Goal: Task Accomplishment & Management: Manage account settings

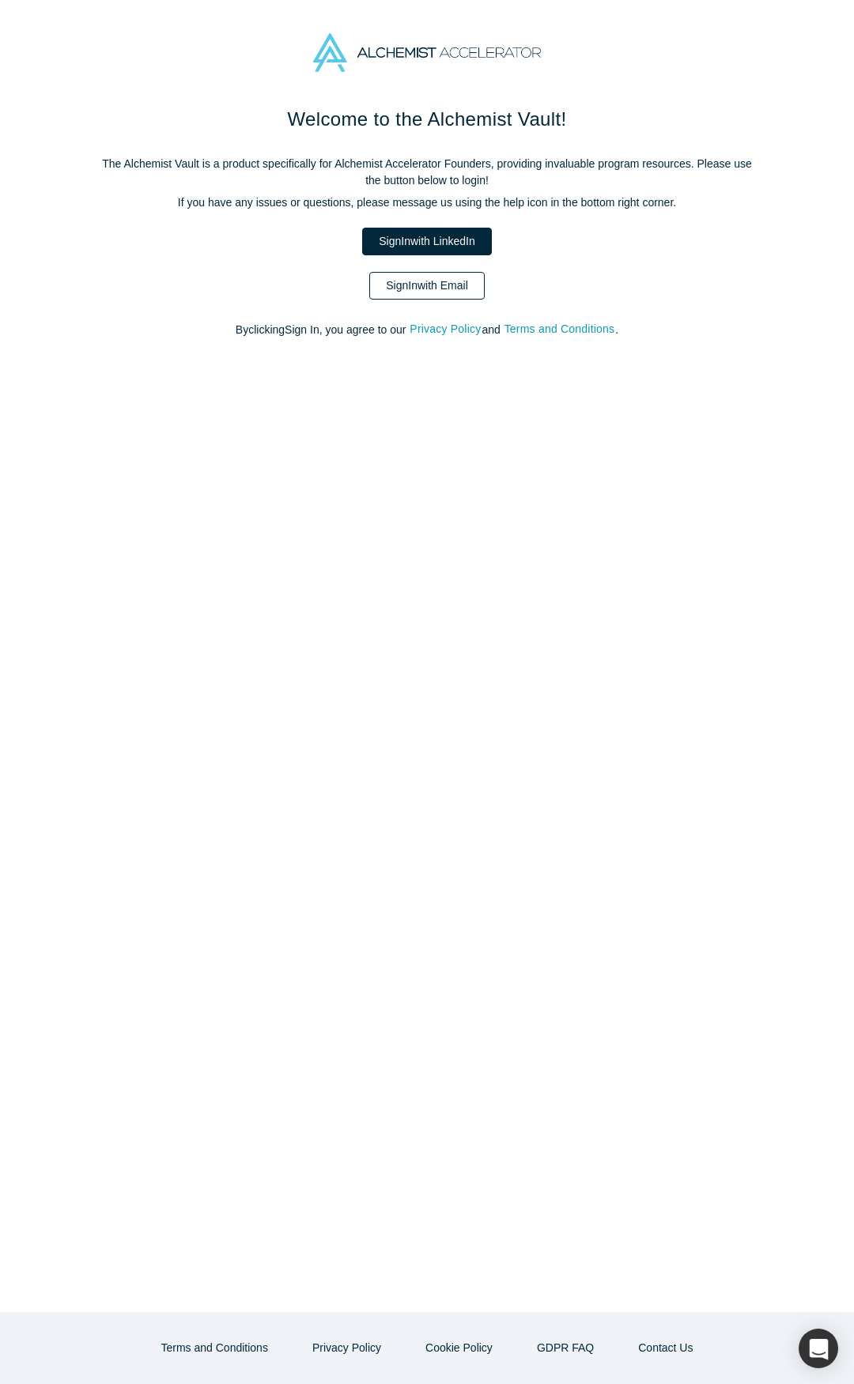
click at [428, 281] on link "Sign In with Email" at bounding box center [426, 286] width 115 height 28
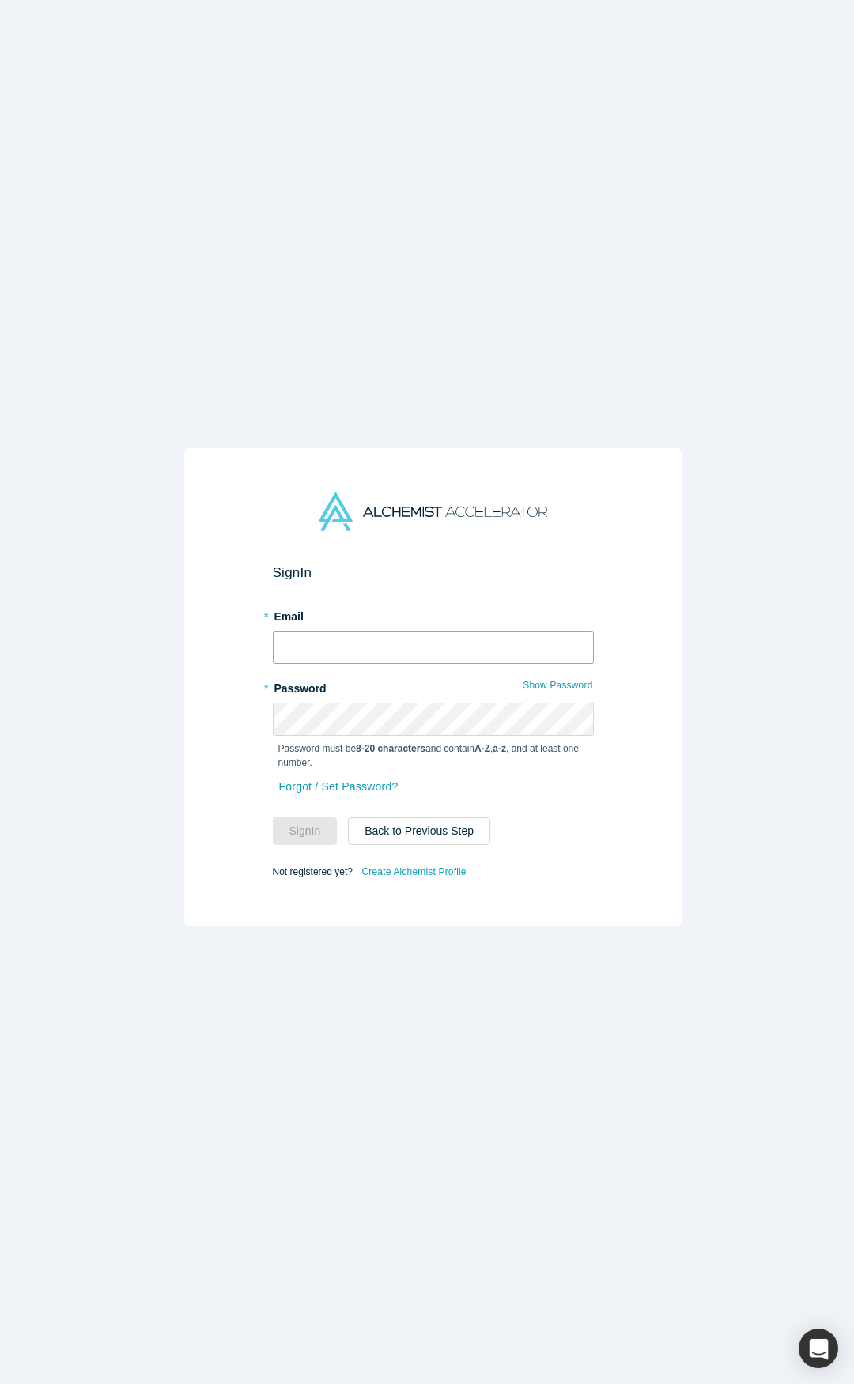
type input "[PERSON_NAME][EMAIL_ADDRESS][DOMAIN_NAME]"
click at [301, 832] on button "Sign In" at bounding box center [305, 831] width 65 height 28
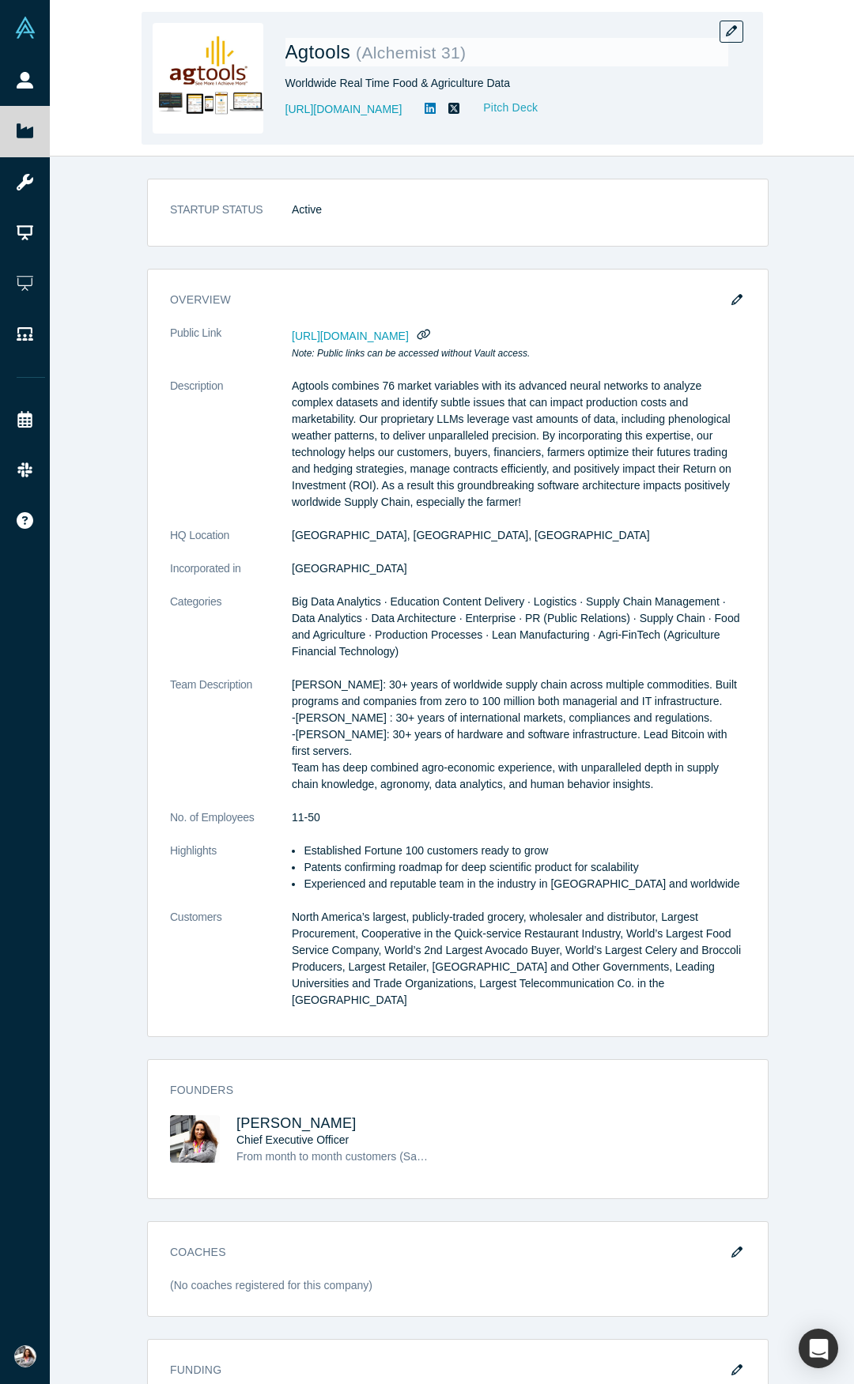
click at [494, 108] on link "Pitch Deck" at bounding box center [502, 108] width 73 height 18
click at [731, 30] on icon "button" at bounding box center [731, 30] width 11 height 11
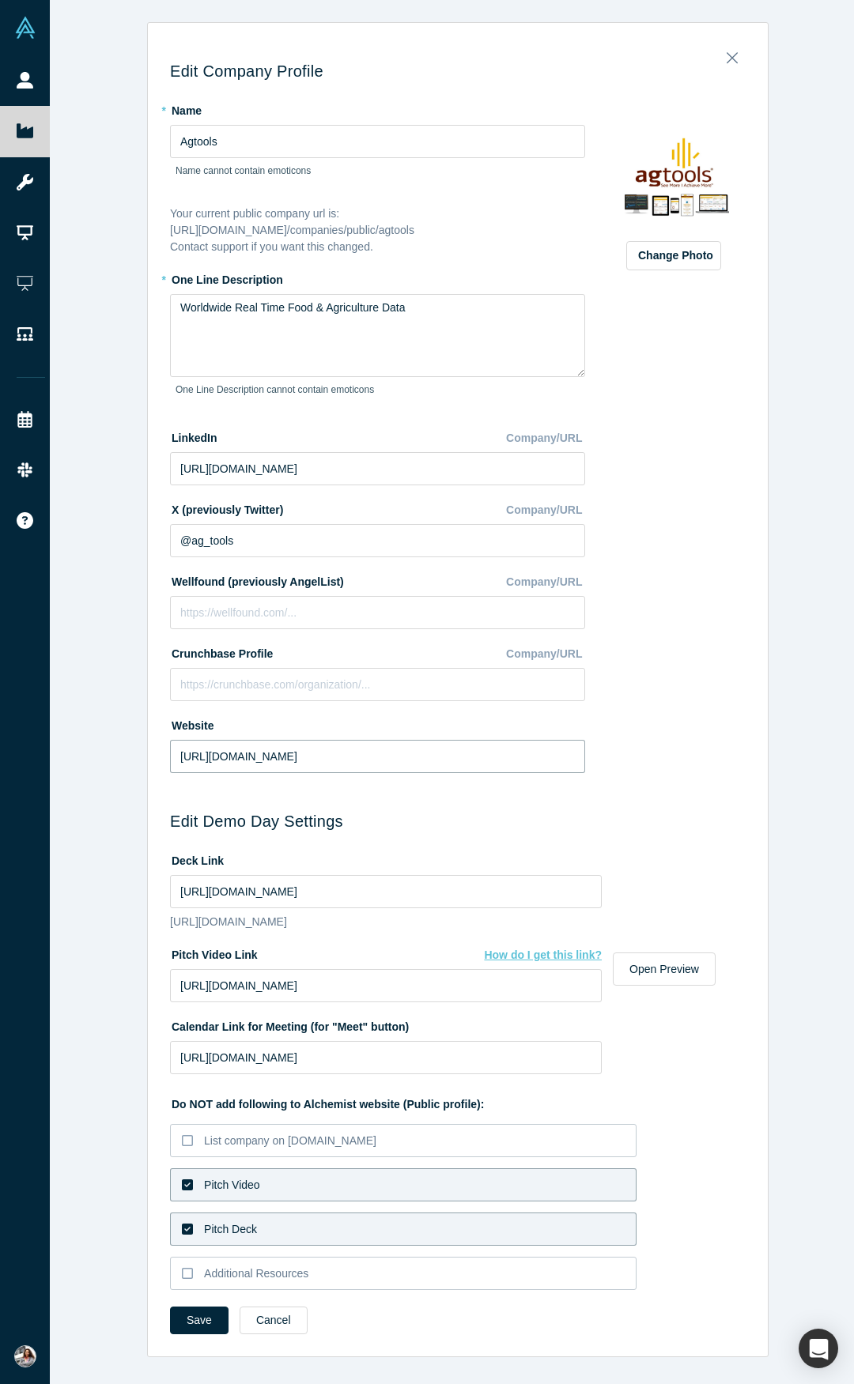
click at [274, 758] on input "[URL][DOMAIN_NAME]" at bounding box center [377, 756] width 415 height 33
click at [299, 756] on input "[URL][DOMAIN_NAME]" at bounding box center [377, 756] width 415 height 33
click at [252, 757] on input "[URL][DOMAIN_NAME]" at bounding box center [377, 756] width 415 height 33
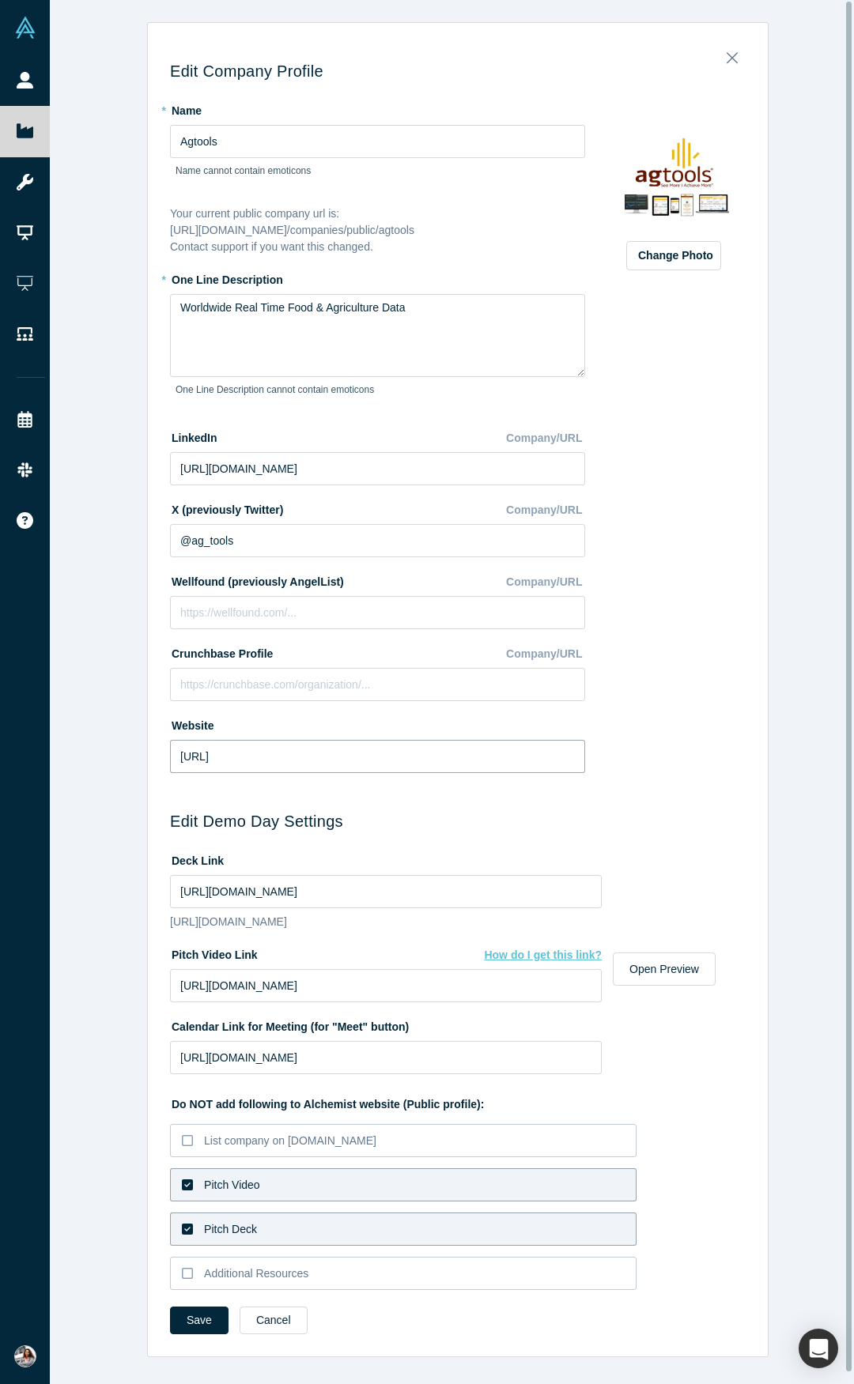
type input "[URL]"
click at [748, 749] on div "Edit Company Profile * Name Agtools Name cannot contain emoticons Your current …" at bounding box center [458, 695] width 620 height 1323
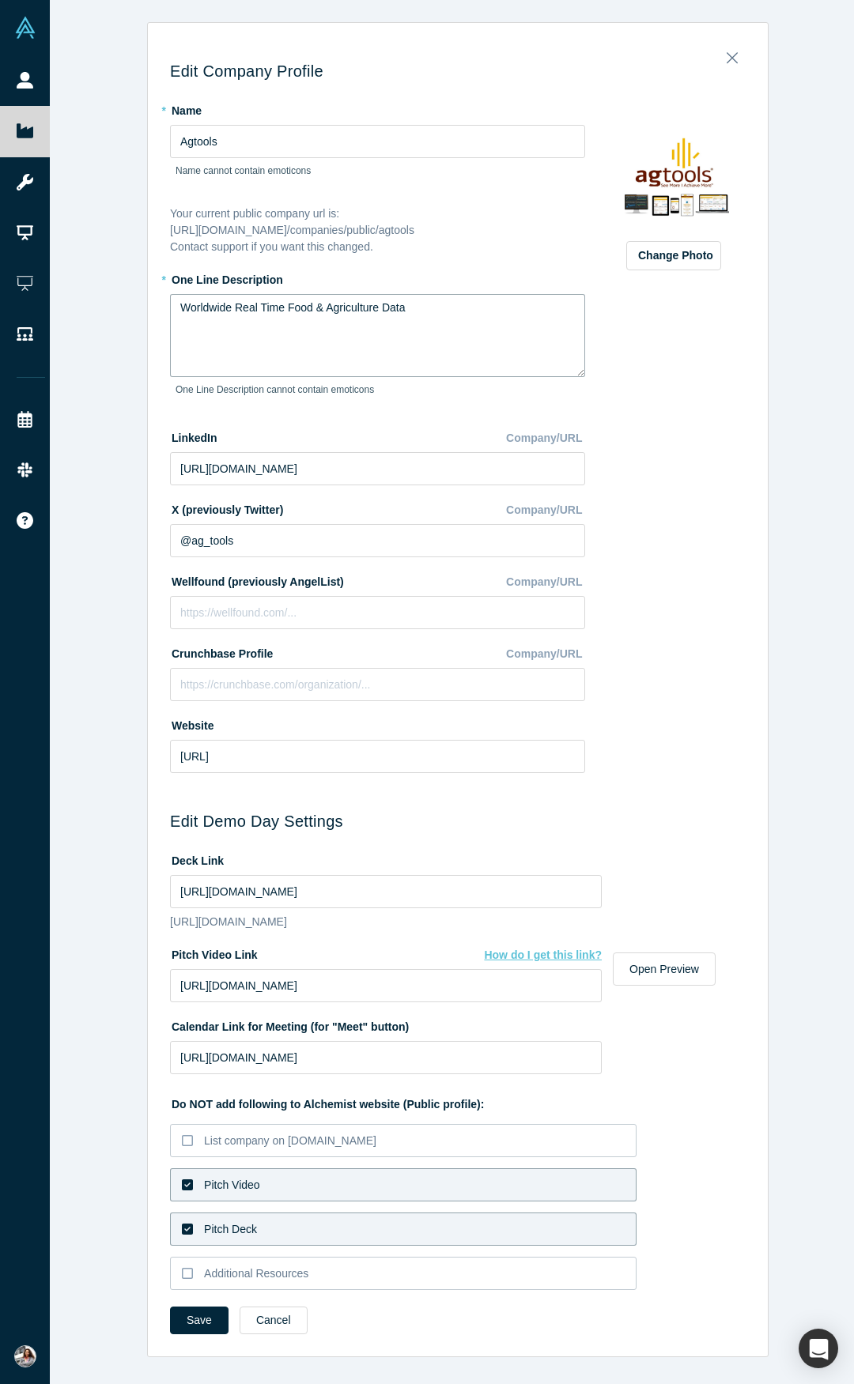
click at [432, 315] on textarea "Worldwide Real Time Food & Agriculture Data" at bounding box center [377, 335] width 415 height 83
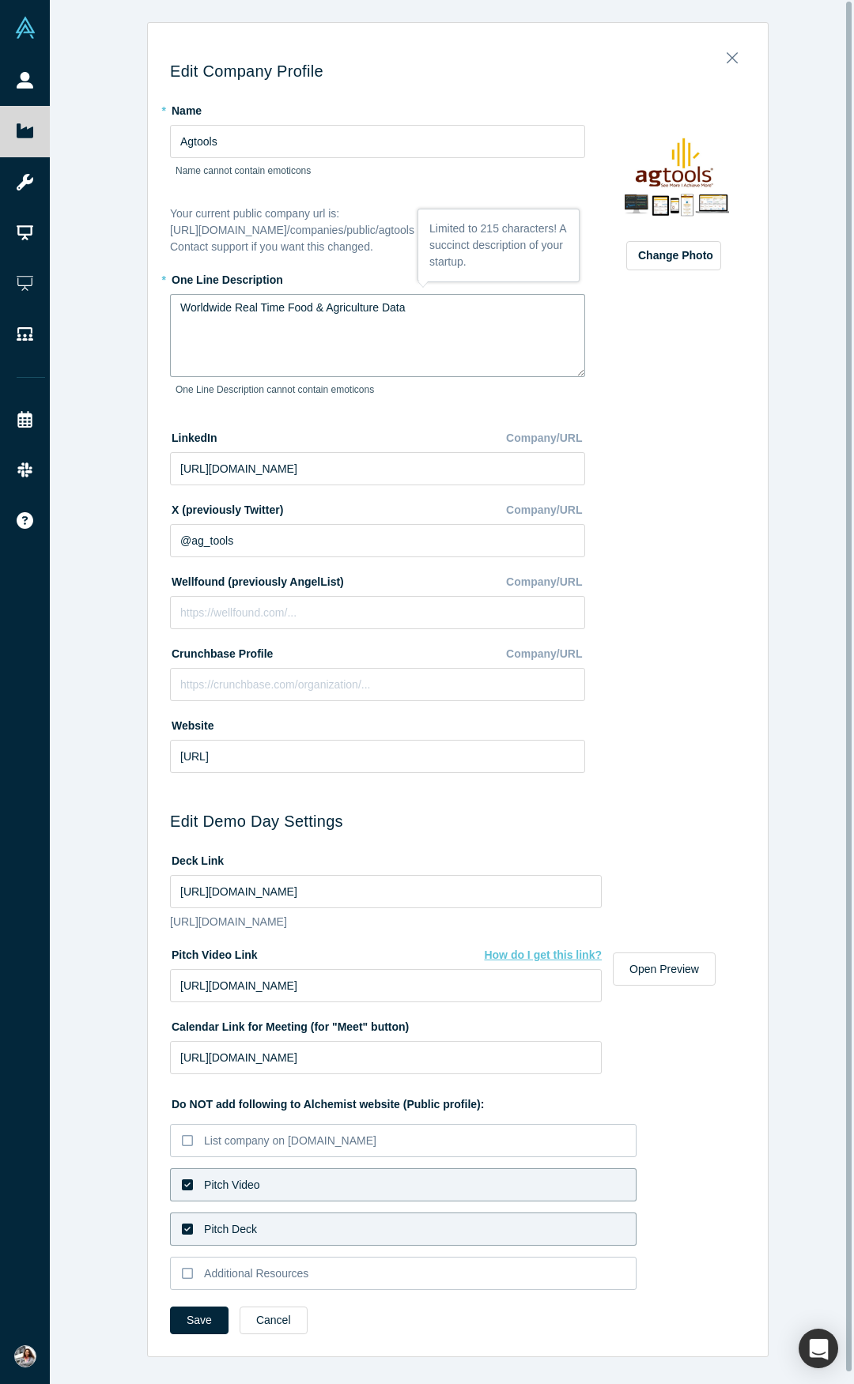
type textarea "Worldwide Real Time Food & Agriculture Data"
click at [853, 819] on div "Edit Company Profile * Name Agtools Name cannot contain emoticons Your current …" at bounding box center [458, 698] width 816 height 1396
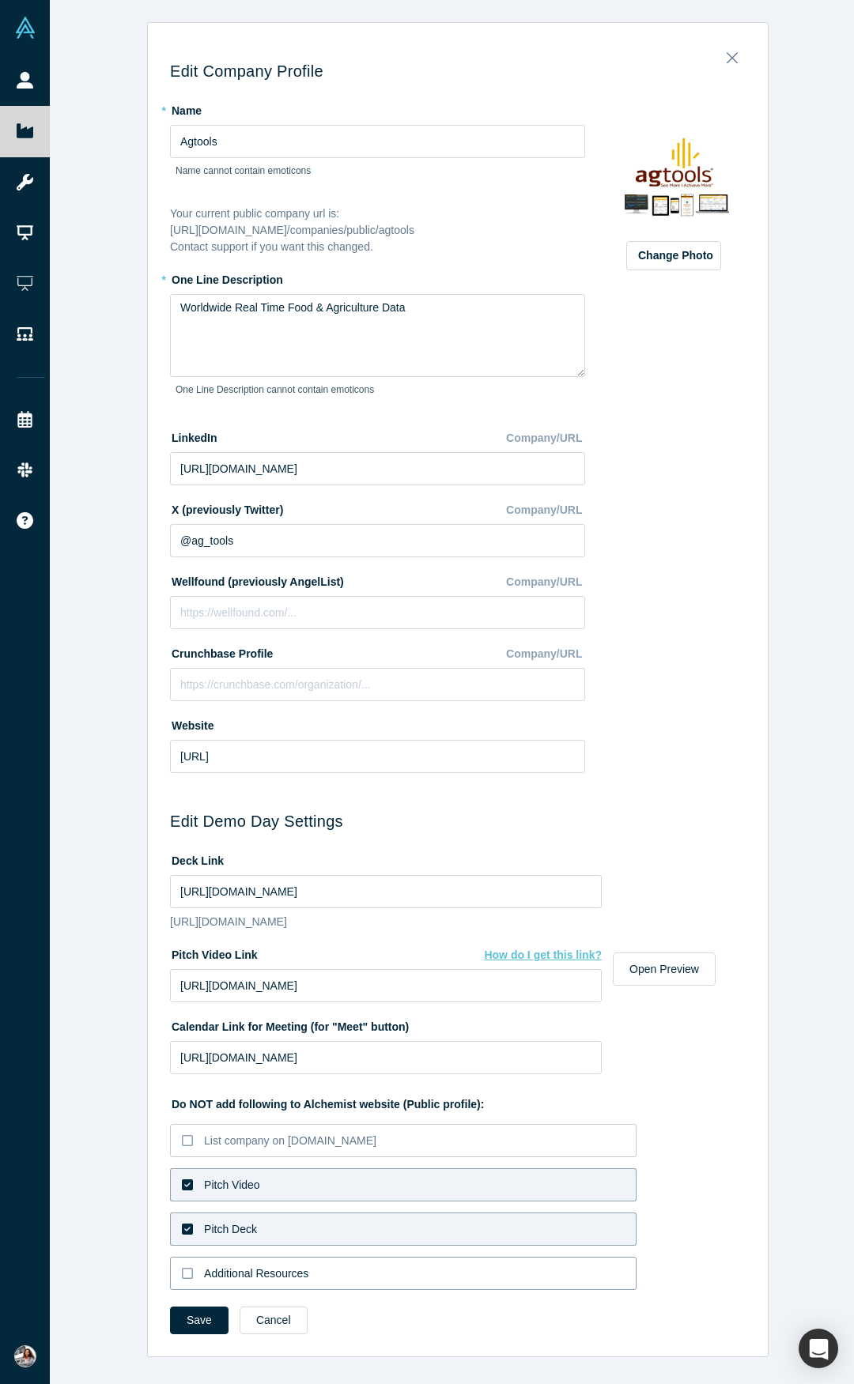
click at [280, 1282] on div "Additional Resources" at bounding box center [256, 1274] width 104 height 17
click at [0, 0] on input "Additional Resources" at bounding box center [0, 0] width 0 height 0
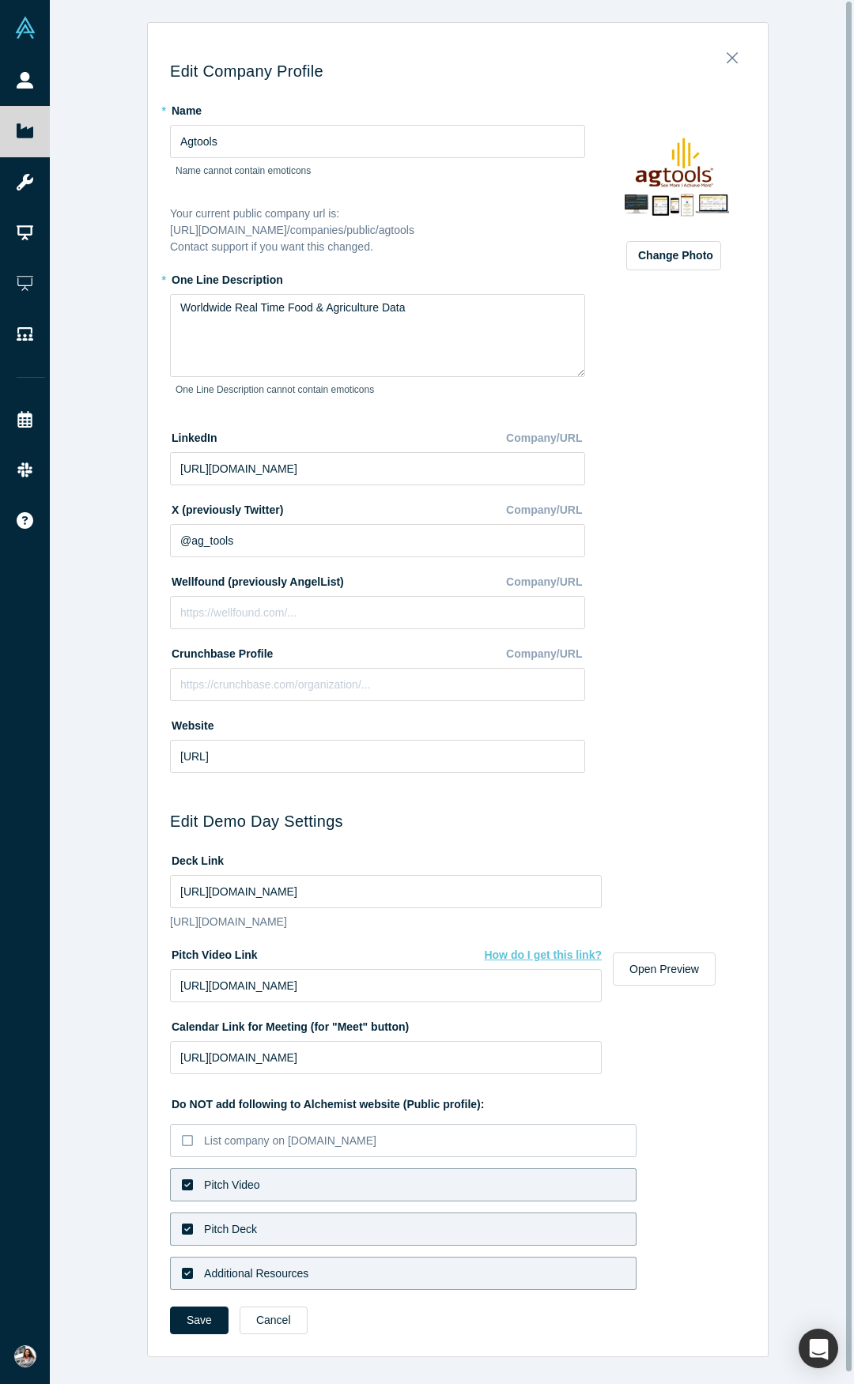
scroll to position [12, 0]
drag, startPoint x: 848, startPoint y: 1134, endPoint x: 828, endPoint y: 1286, distance: 153.2
click at [828, 1286] on div "Edit Company Profile * Name Agtools Name cannot contain emoticons Your current …" at bounding box center [452, 692] width 804 height 1384
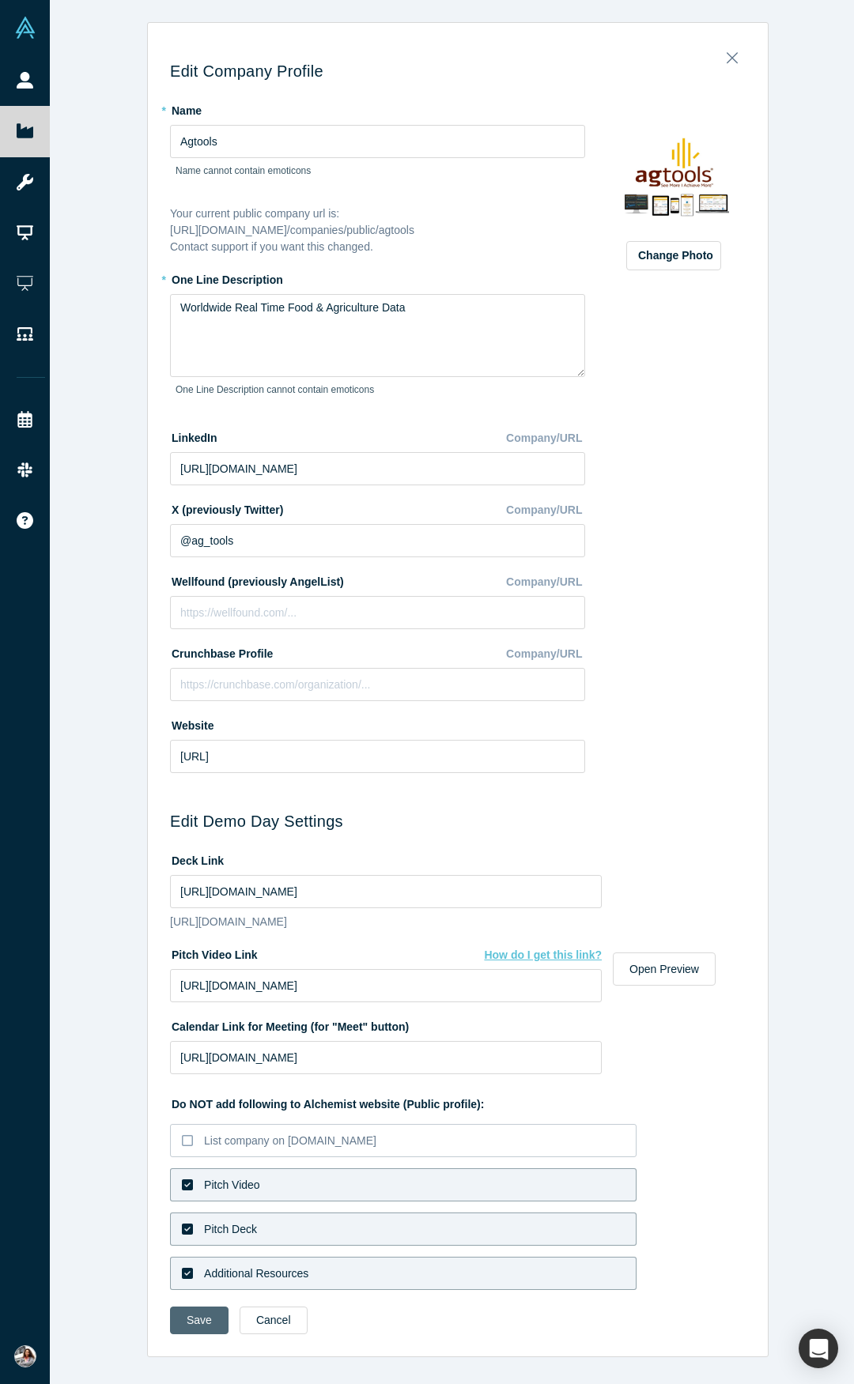
click at [193, 1327] on button "Save" at bounding box center [199, 1321] width 58 height 28
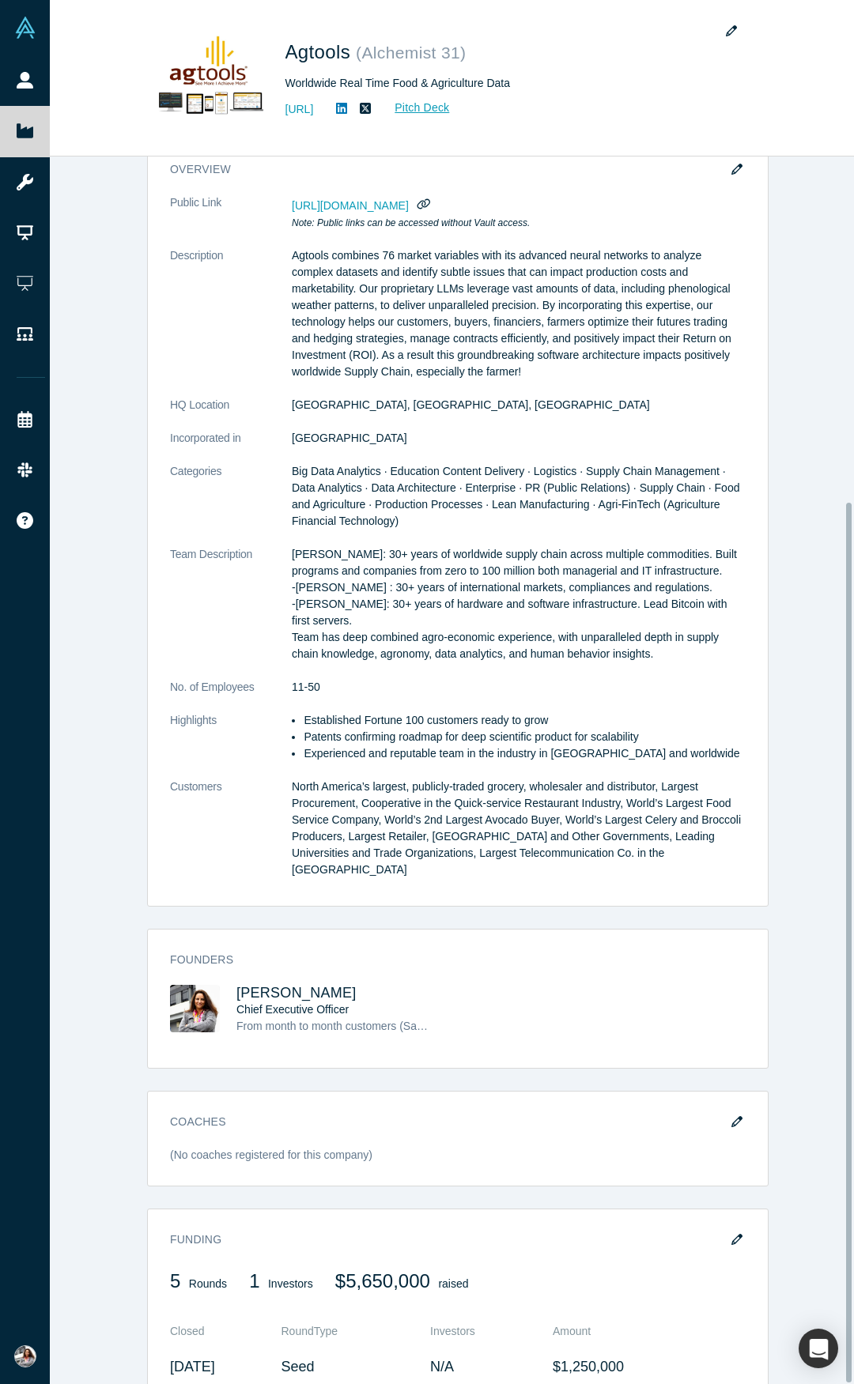
scroll to position [482, 0]
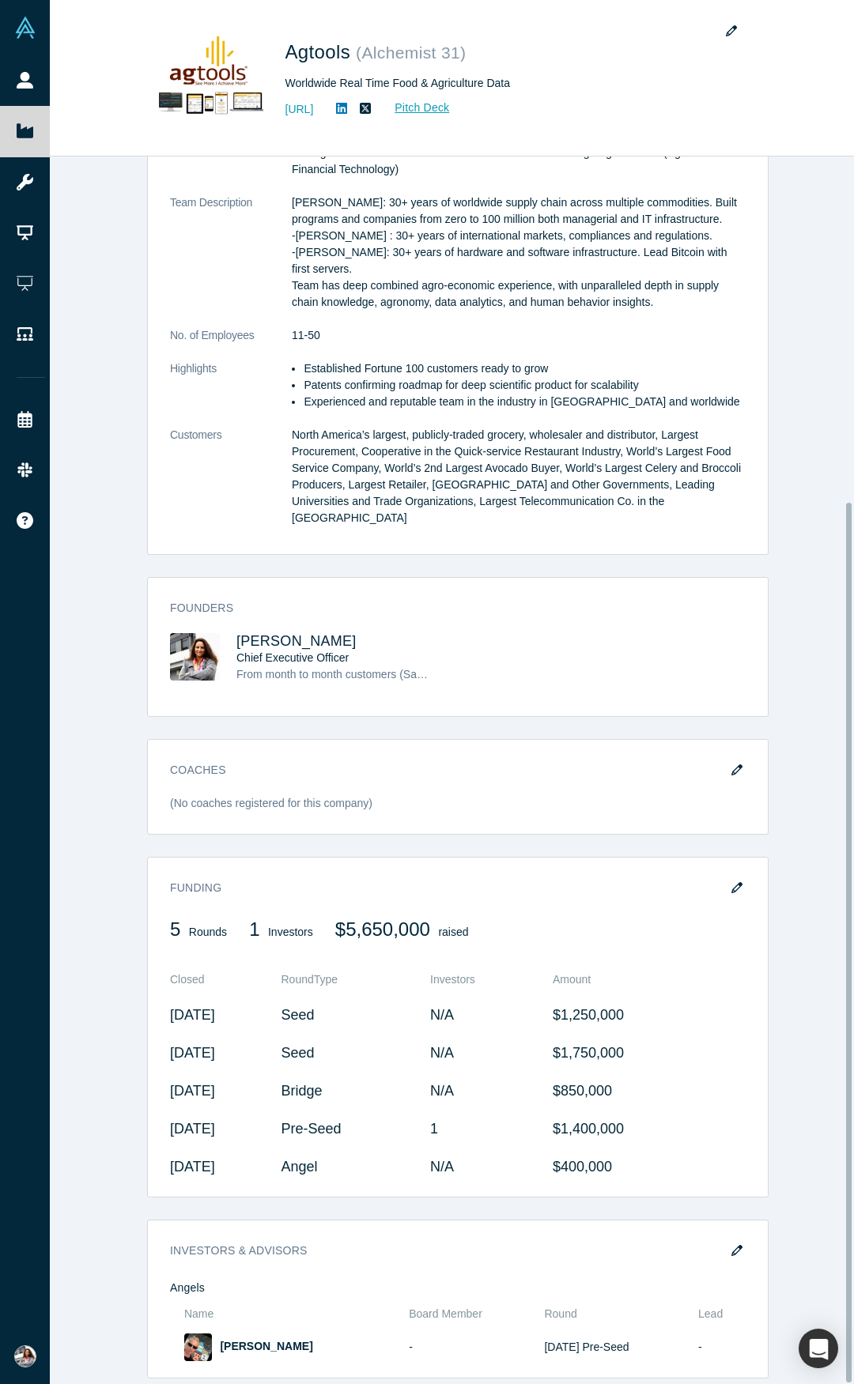
drag, startPoint x: 847, startPoint y: 706, endPoint x: 853, endPoint y: 1213, distance: 507.5
click at [853, 1213] on div "STARTUP STATUS Active overview Public Link [URL][DOMAIN_NAME] Note: Public link…" at bounding box center [452, 771] width 804 height 1228
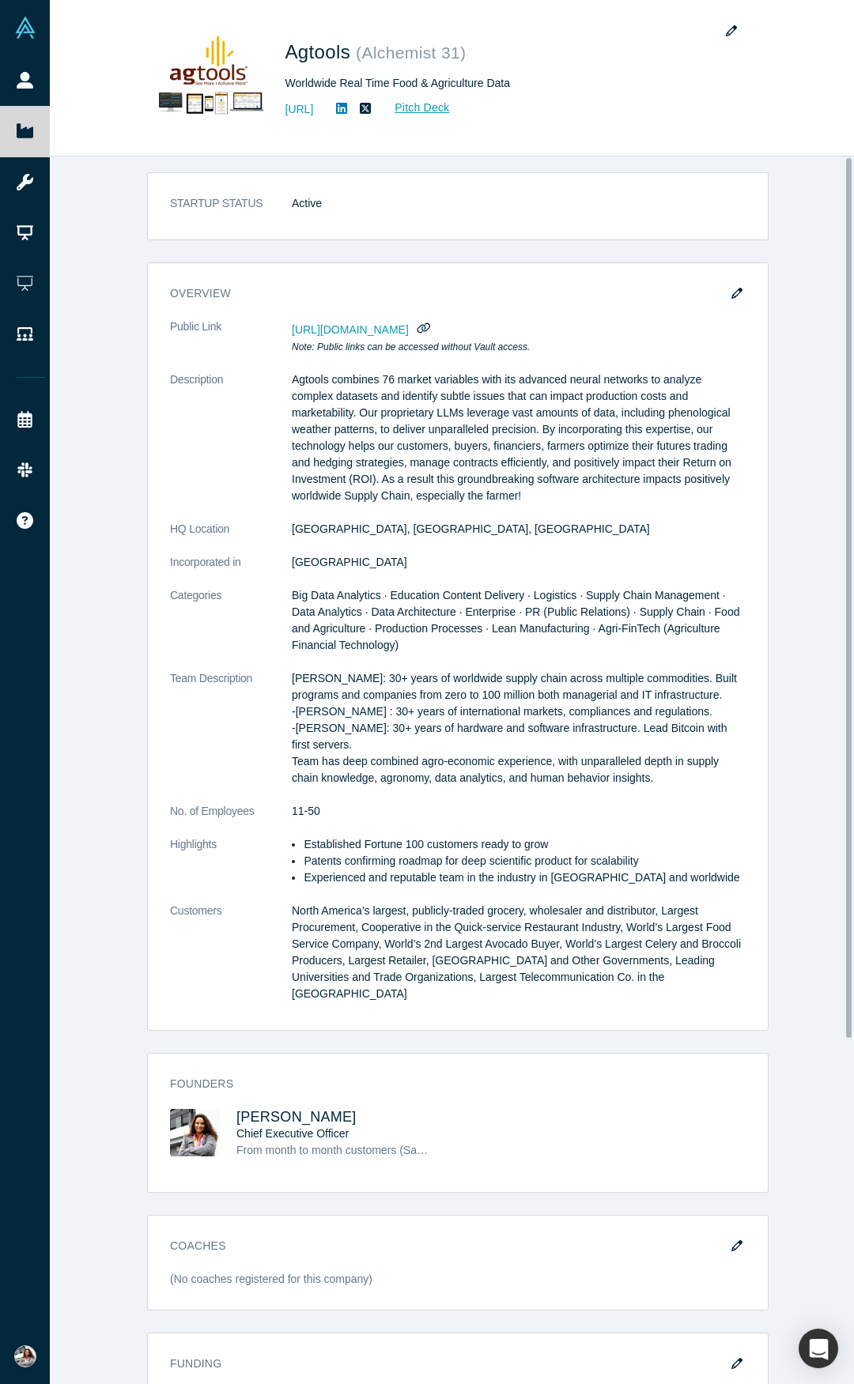
scroll to position [0, 0]
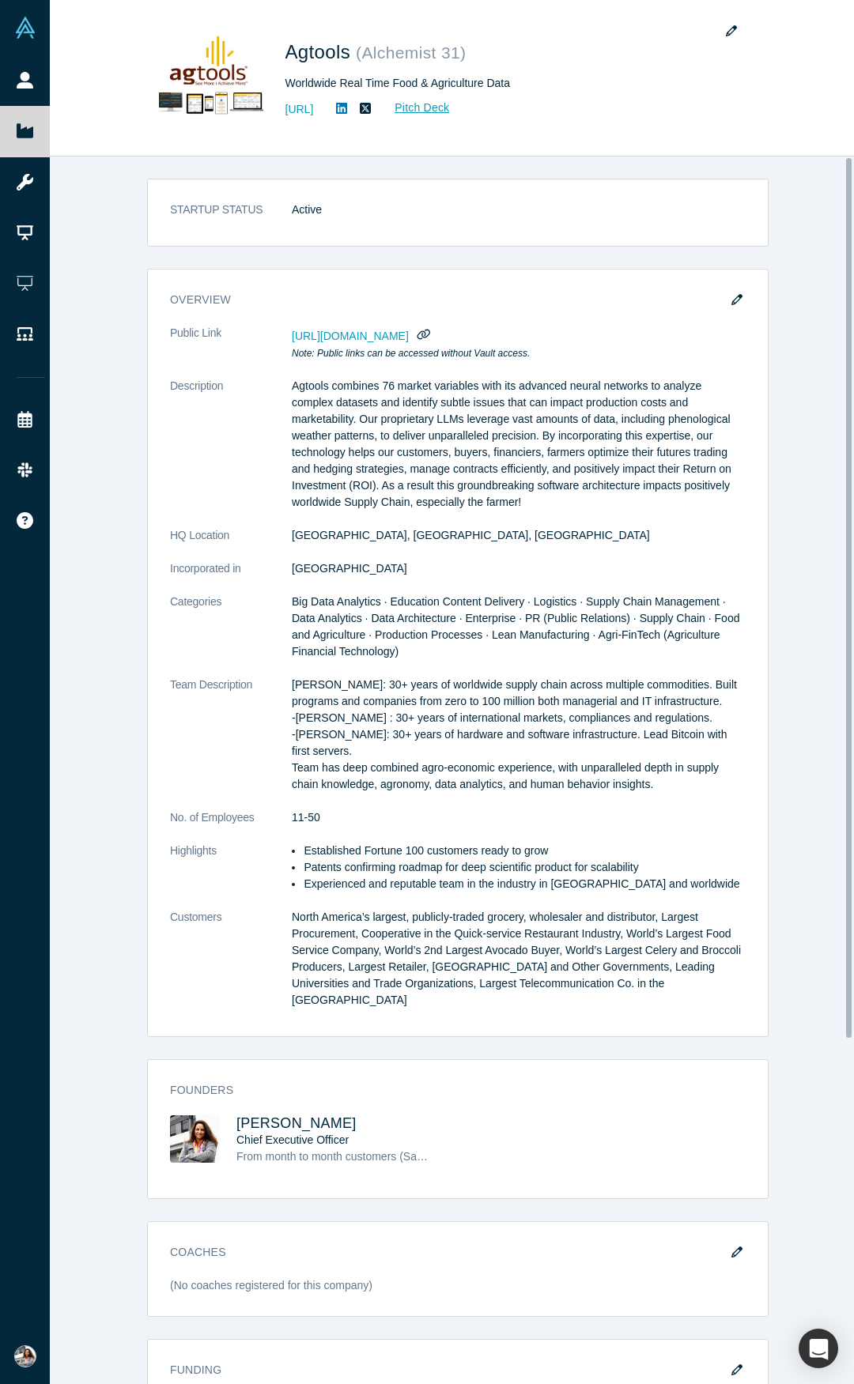
drag, startPoint x: 846, startPoint y: 1158, endPoint x: 853, endPoint y: 775, distance: 382.7
click at [853, 775] on div "STARTUP STATUS Active overview Public Link [URL][DOMAIN_NAME] Note: Public link…" at bounding box center [452, 771] width 804 height 1228
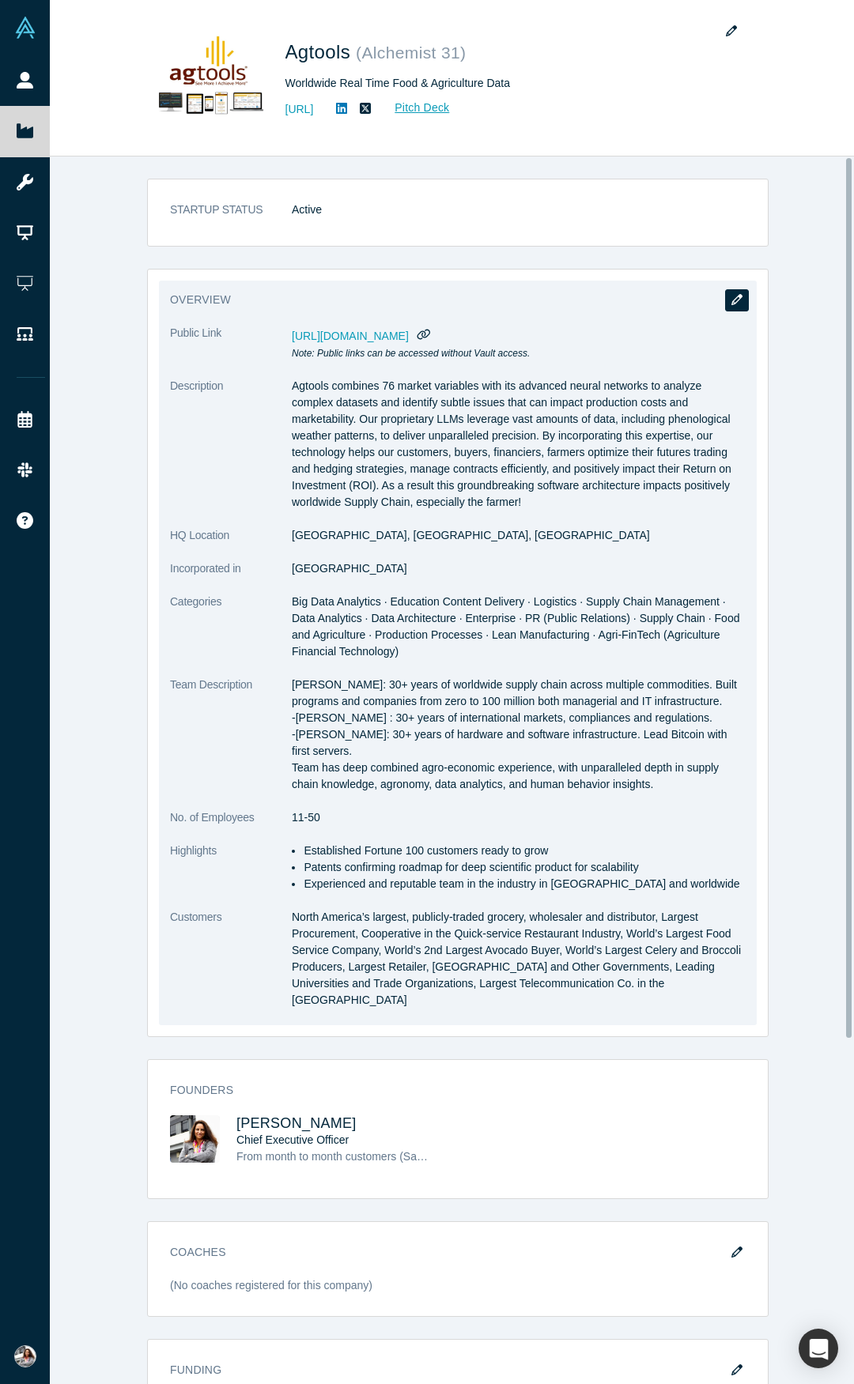
click at [731, 299] on icon "button" at bounding box center [736, 299] width 11 height 11
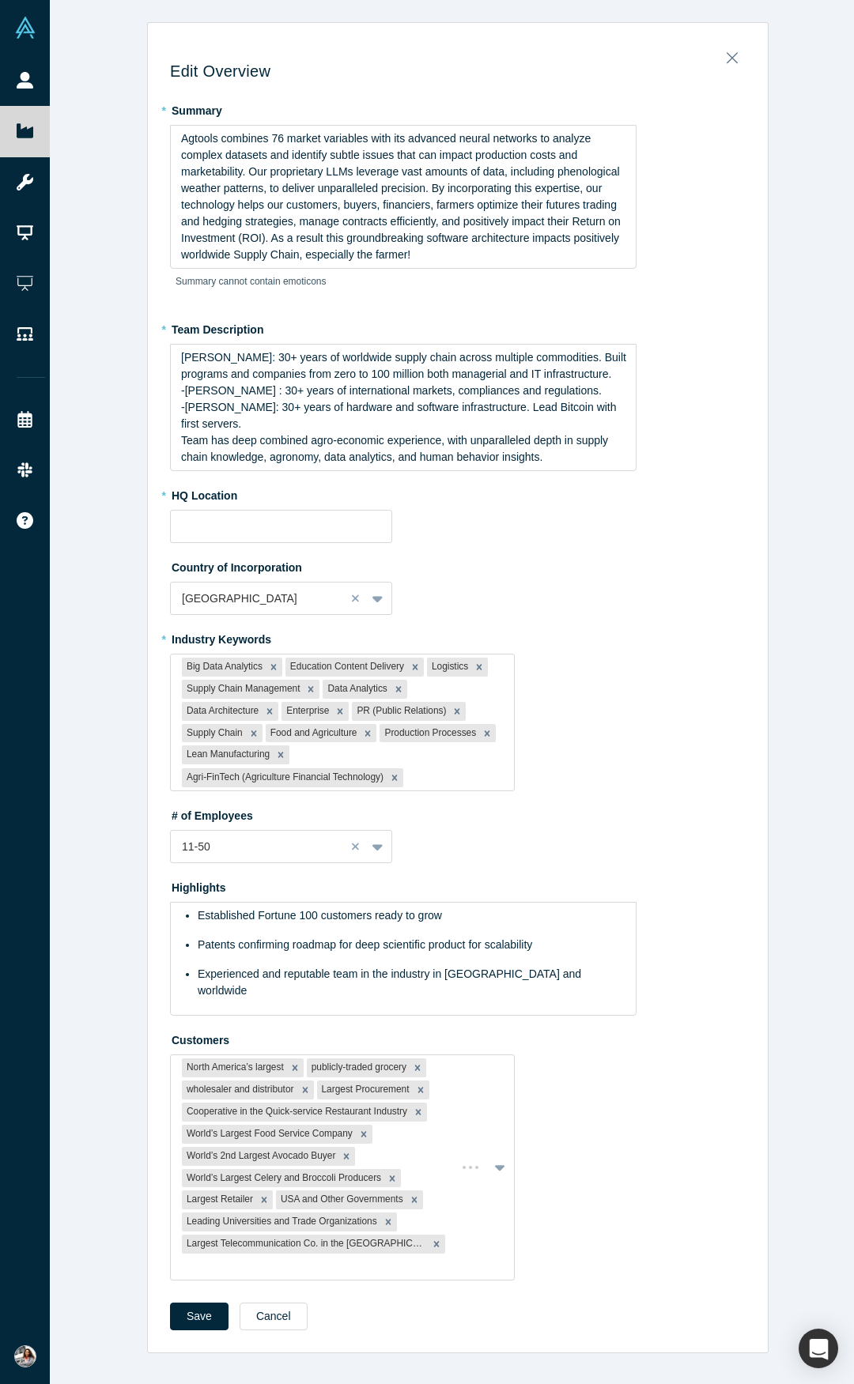
type input "[GEOGRAPHIC_DATA], [GEOGRAPHIC_DATA], [GEOGRAPHIC_DATA]"
click at [714, 833] on div "# of Employees 11-50" at bounding box center [457, 832] width 575 height 61
click at [728, 56] on icon "Close" at bounding box center [731, 58] width 11 height 11
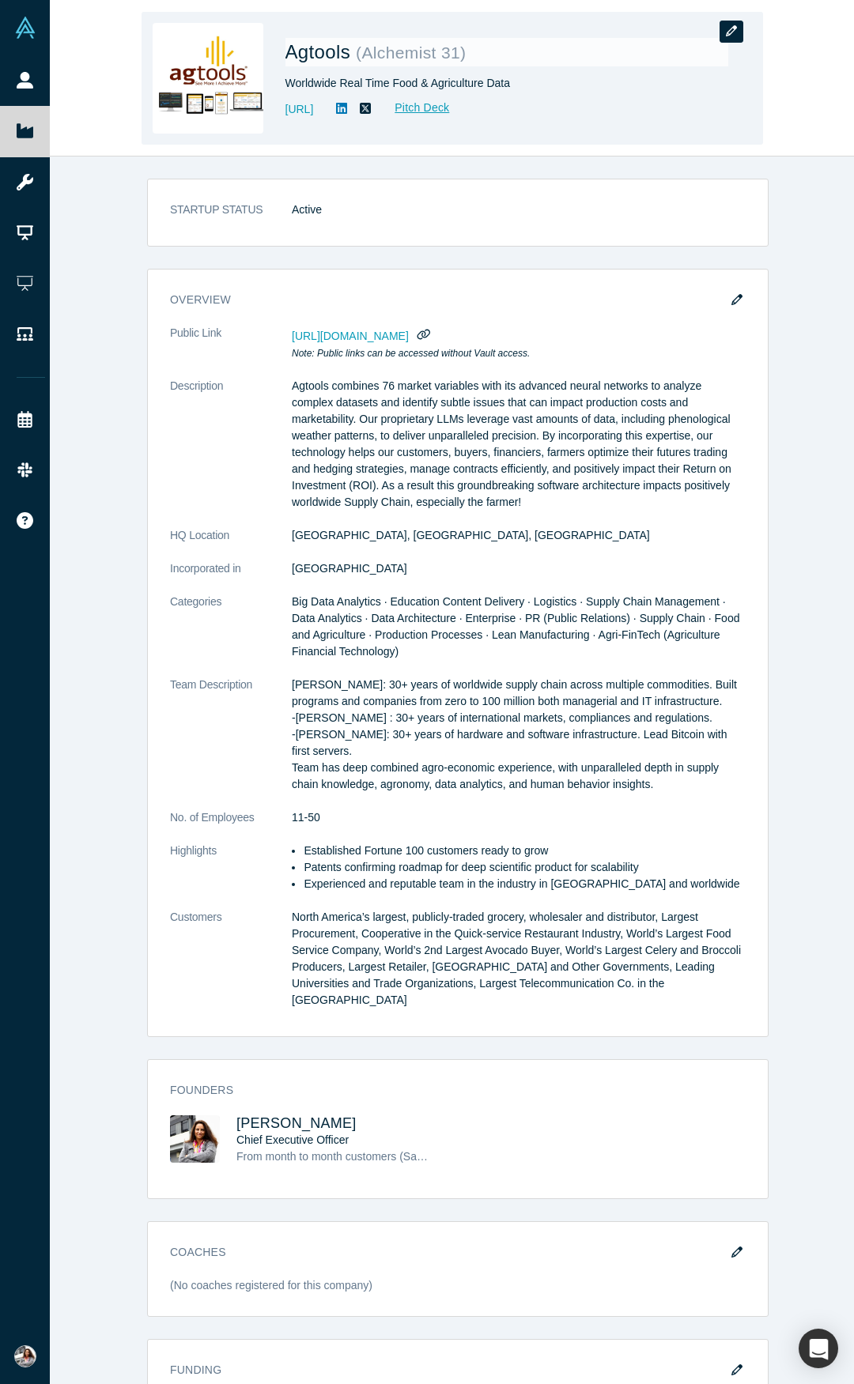
click at [735, 28] on icon "button" at bounding box center [731, 30] width 11 height 11
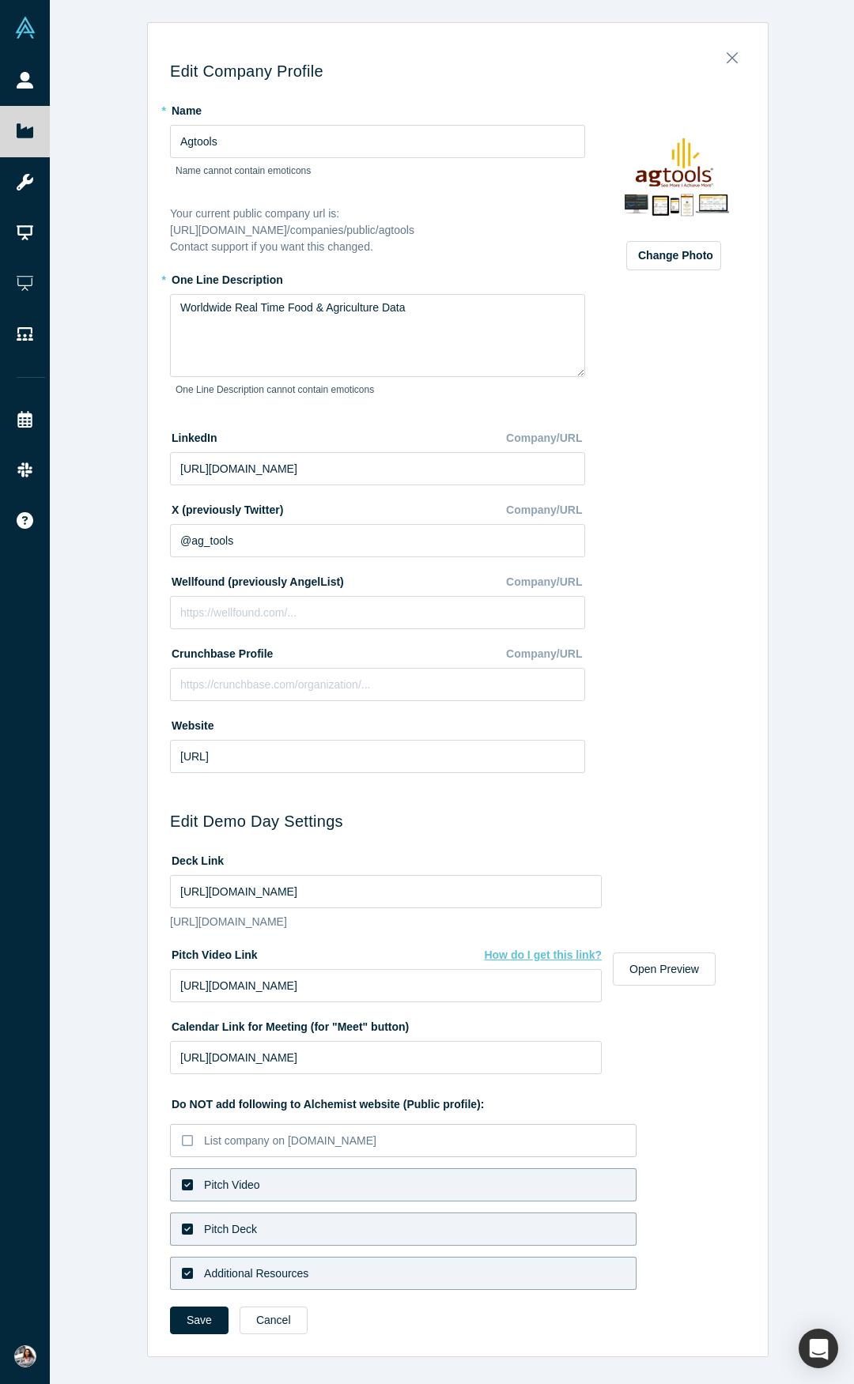
click at [183, 1279] on icon at bounding box center [187, 1273] width 11 height 11
click at [0, 0] on input "Additional Resources" at bounding box center [0, 0] width 0 height 0
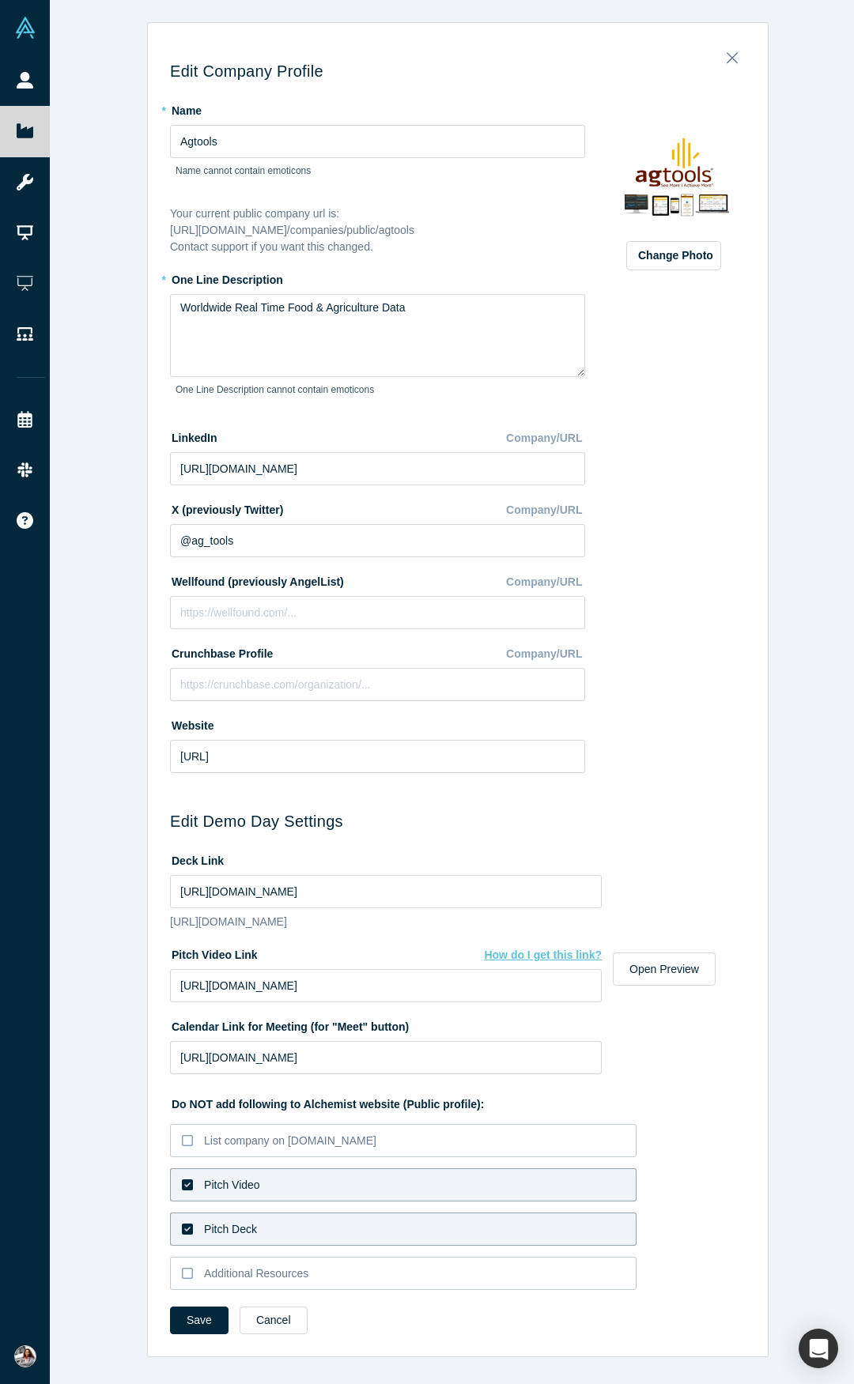
click at [670, 1086] on form "Edit Company Profile * Name Agtools Name cannot contain emoticons Your current …" at bounding box center [457, 704] width 575 height 1284
click at [172, 1330] on button "Save" at bounding box center [199, 1321] width 58 height 28
